Goal: Check status: Check status

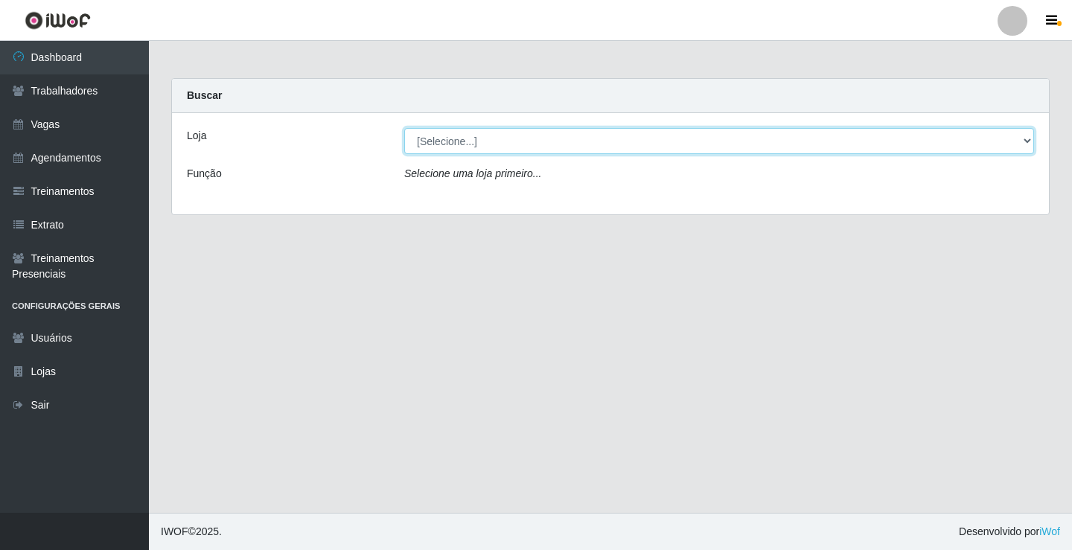
click at [461, 139] on select "[Selecione...] Edilicya Supermercado" at bounding box center [719, 141] width 630 height 26
select select "460"
click at [404, 128] on select "[Selecione...] Edilicya Supermercado" at bounding box center [719, 141] width 630 height 26
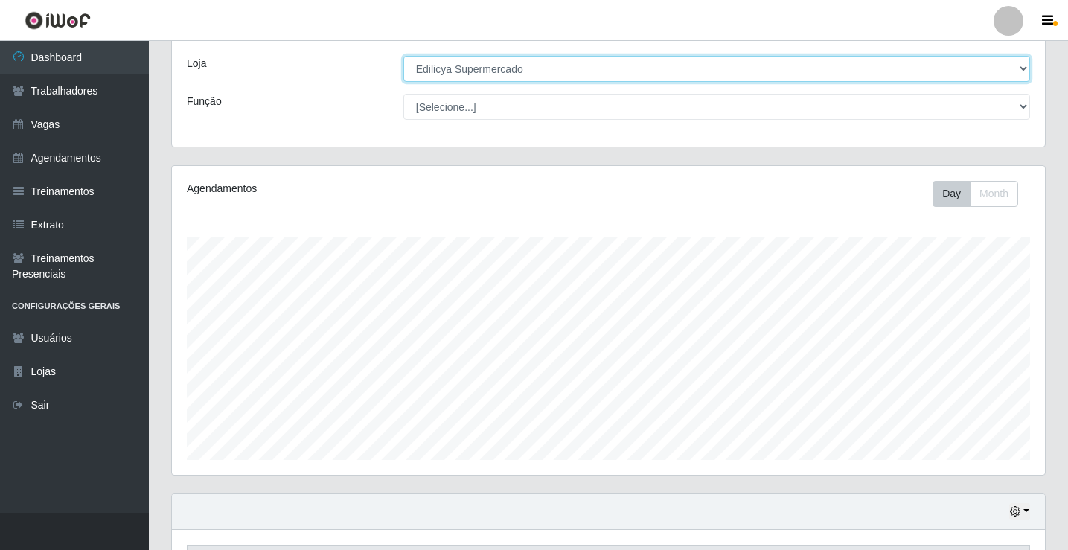
scroll to position [240, 0]
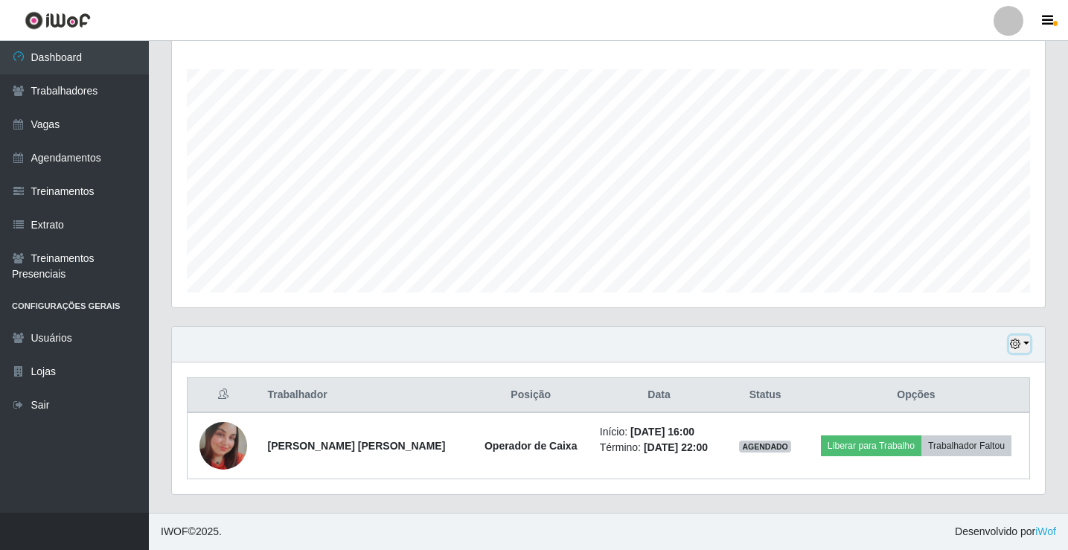
click at [1024, 346] on button "button" at bounding box center [1019, 344] width 21 height 17
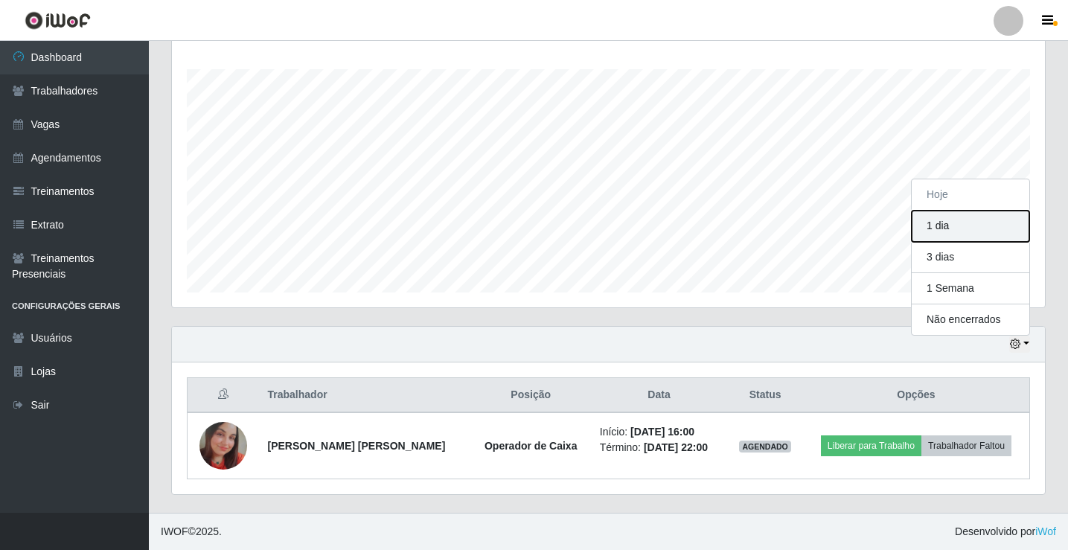
click at [948, 226] on button "1 dia" at bounding box center [971, 226] width 118 height 31
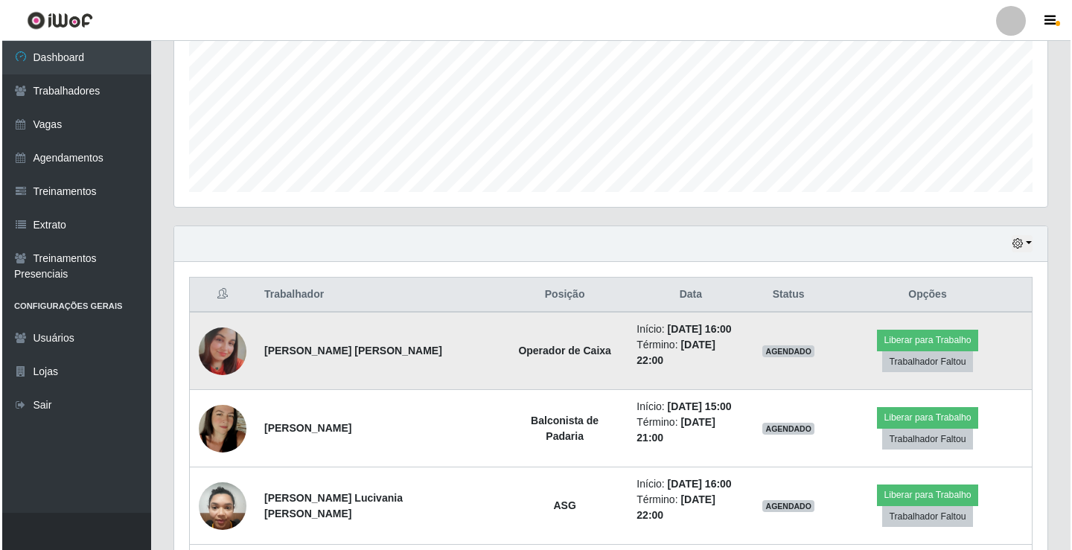
scroll to position [438, 0]
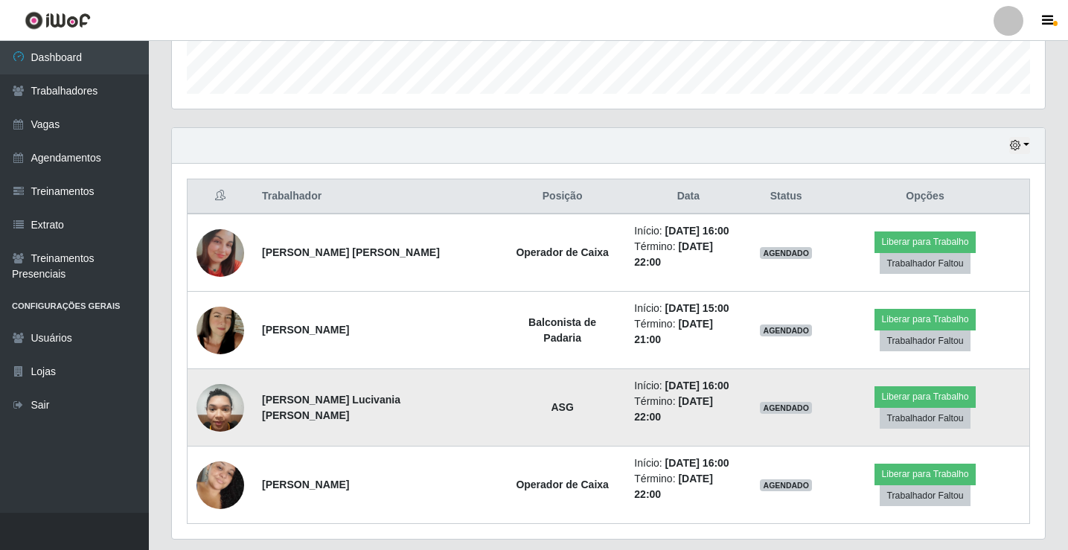
click at [215, 389] on img at bounding box center [221, 407] width 48 height 63
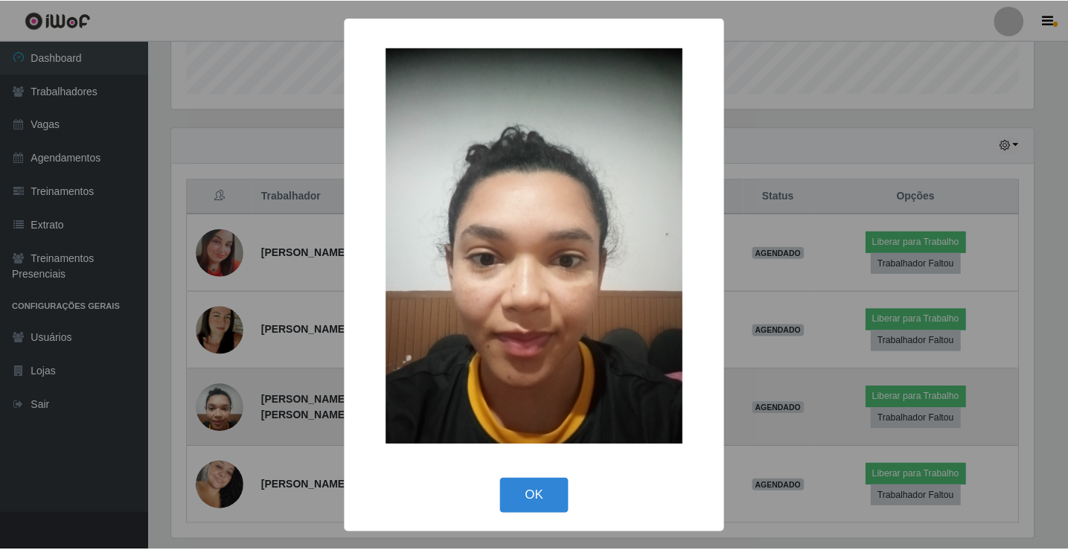
scroll to position [309, 866]
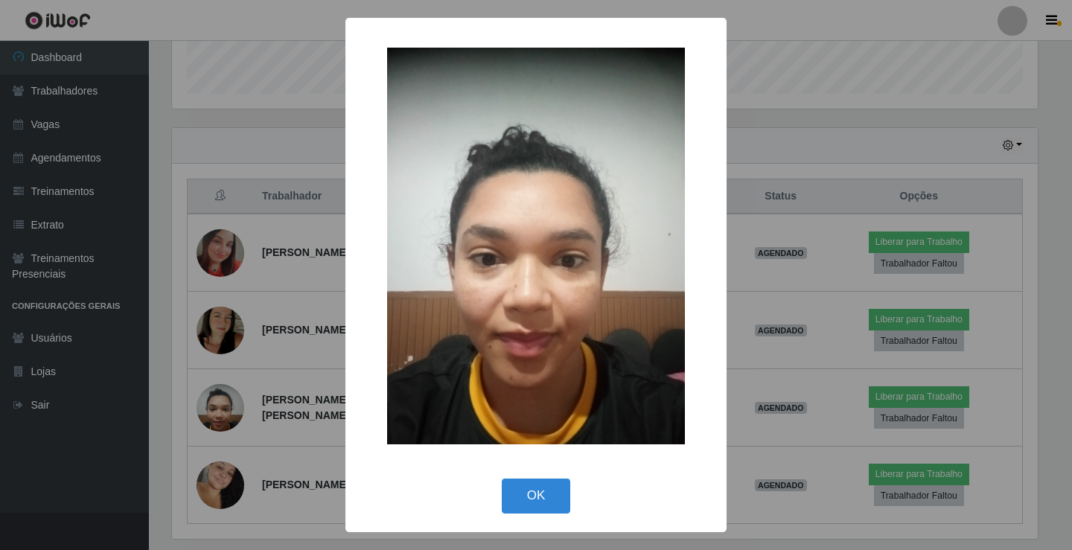
click at [299, 139] on div "× OK Cancel" at bounding box center [536, 275] width 1072 height 550
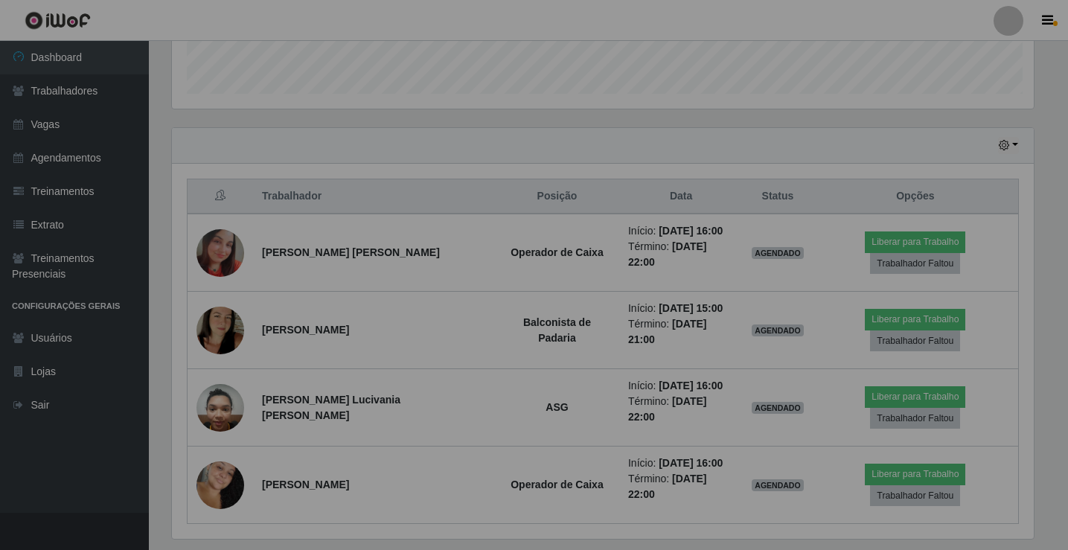
scroll to position [309, 873]
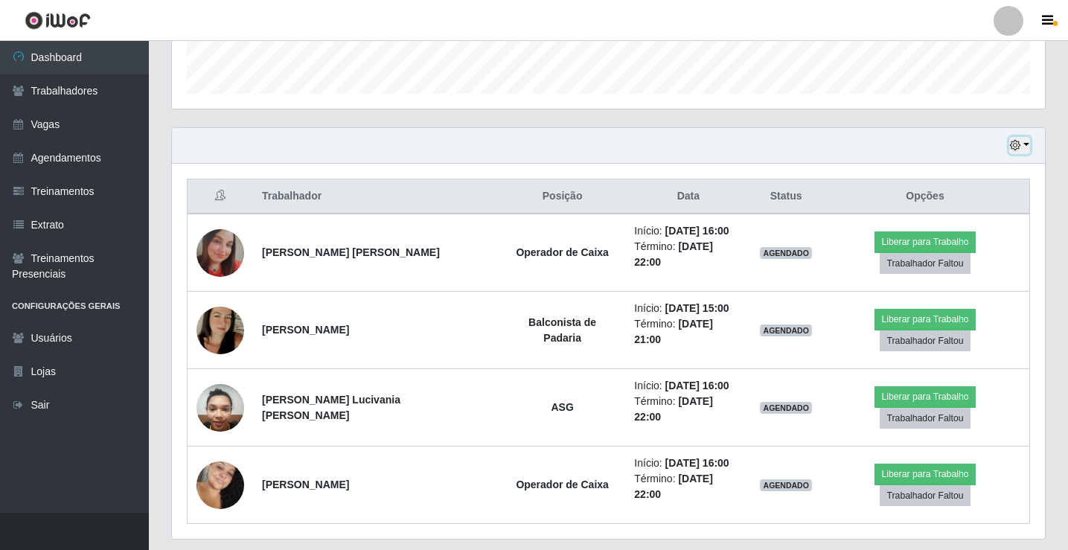
click at [1024, 145] on button "button" at bounding box center [1019, 145] width 21 height 17
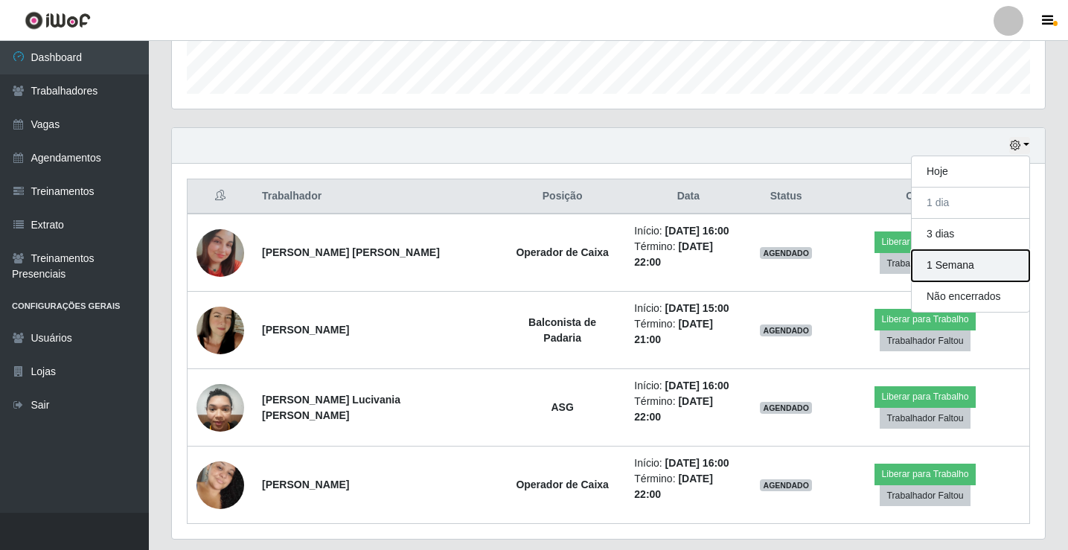
click at [945, 261] on button "1 Semana" at bounding box center [971, 265] width 118 height 31
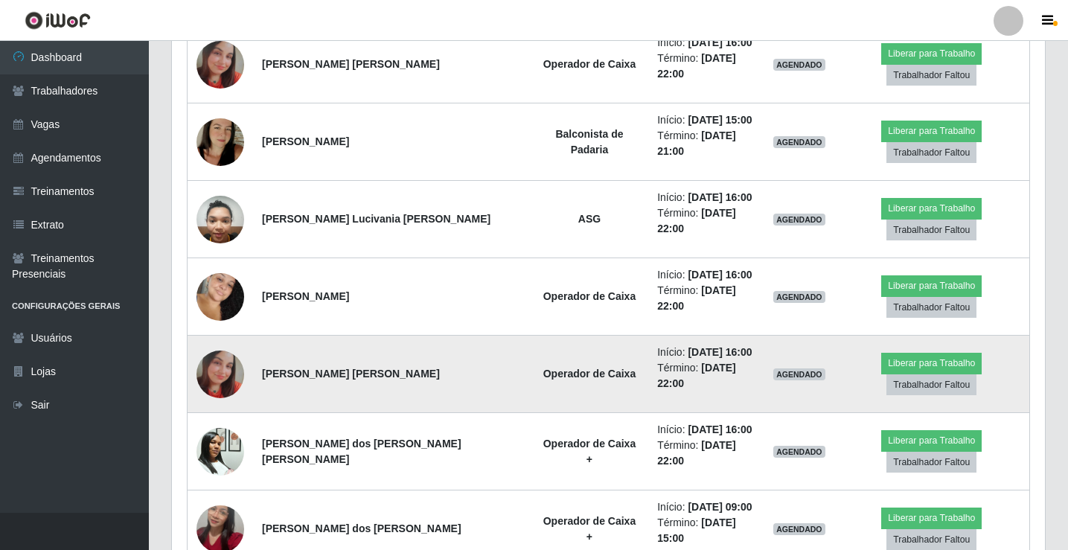
scroll to position [662, 0]
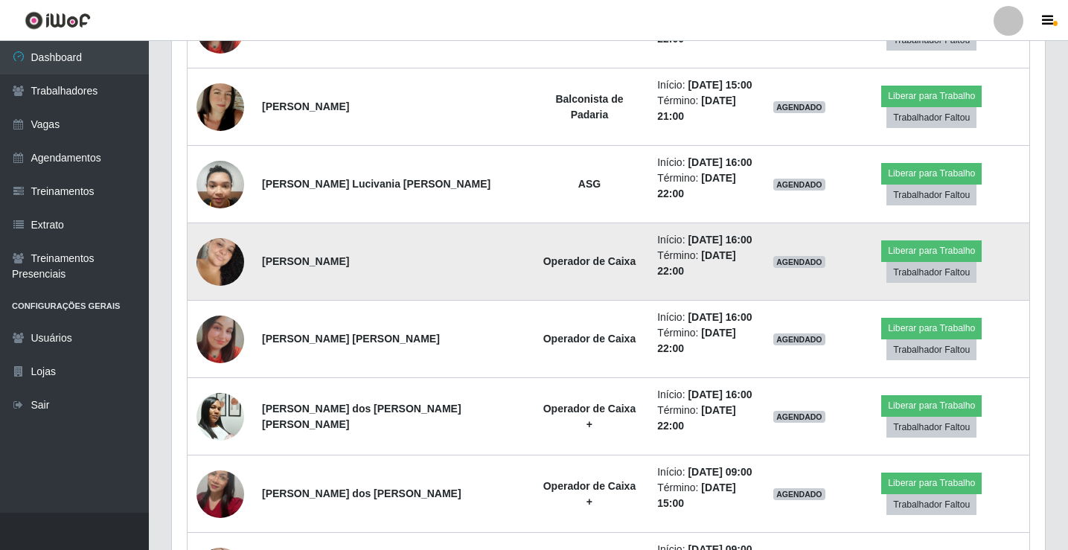
click at [468, 223] on td "[PERSON_NAME]" at bounding box center [392, 261] width 278 height 77
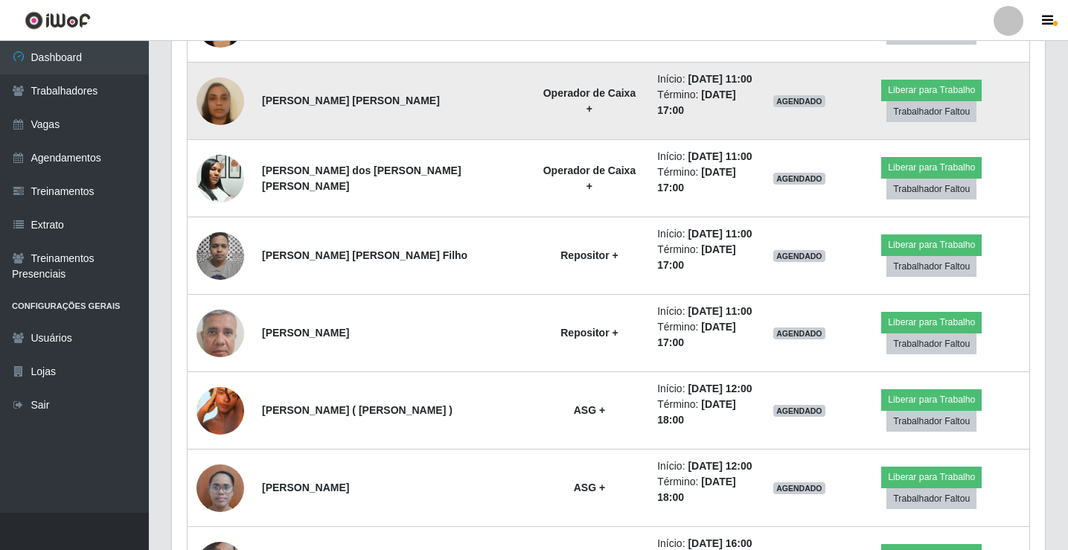
scroll to position [1257, 0]
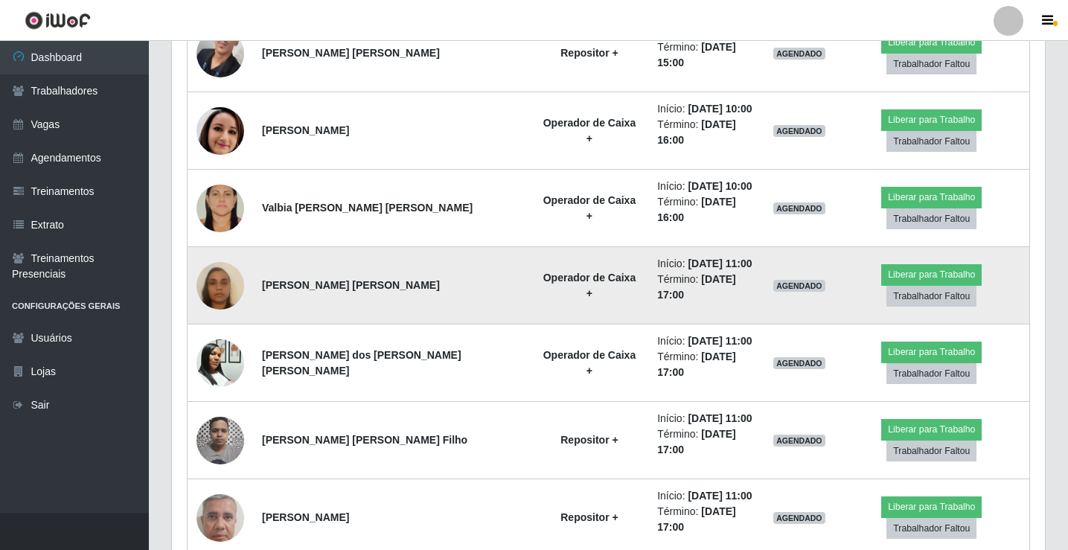
click at [462, 247] on td "[PERSON_NAME] [PERSON_NAME]" at bounding box center [392, 285] width 278 height 77
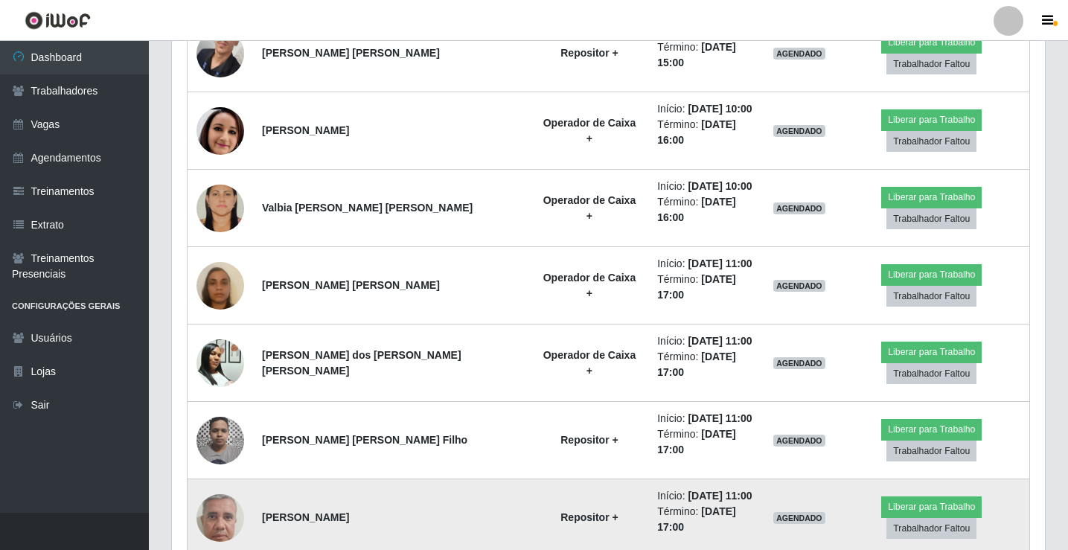
click at [234, 465] on img at bounding box center [221, 518] width 48 height 106
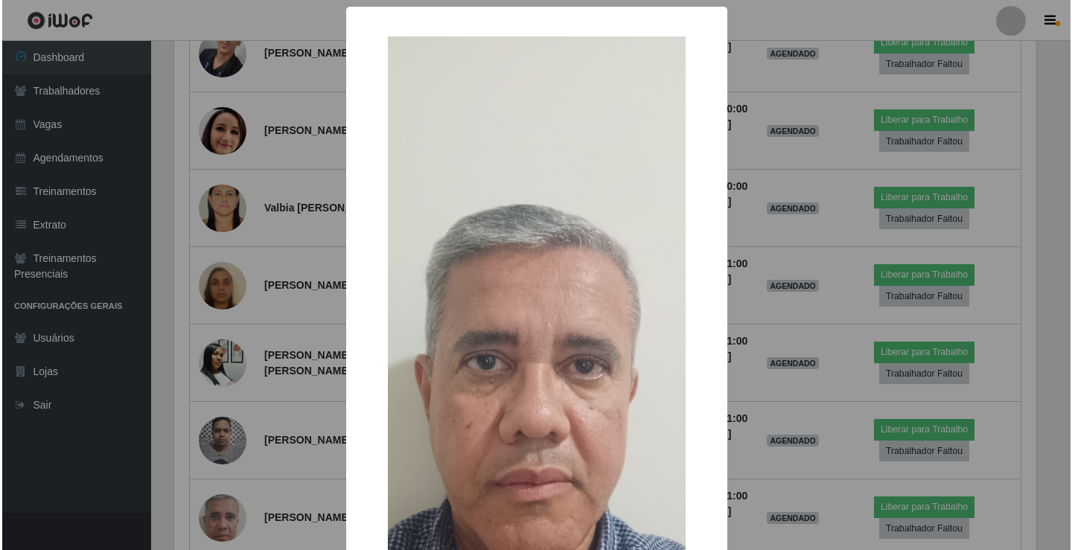
scroll to position [309, 866]
